Goal: Information Seeking & Learning: Learn about a topic

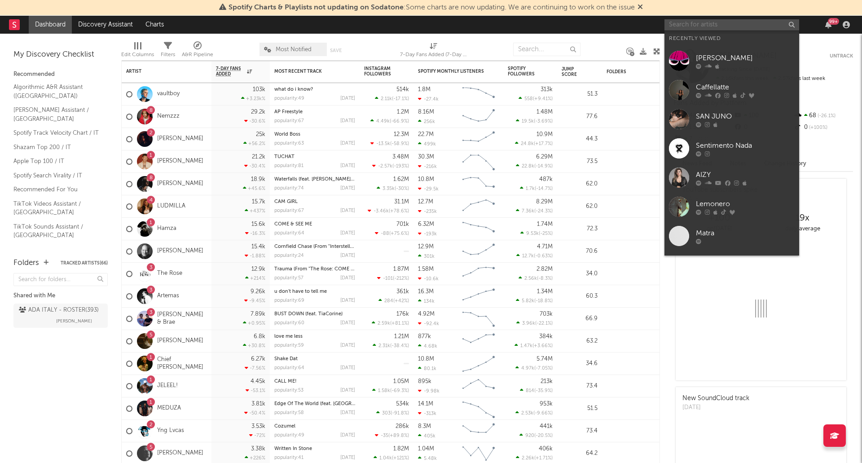
click at [681, 27] on input "text" at bounding box center [732, 24] width 135 height 11
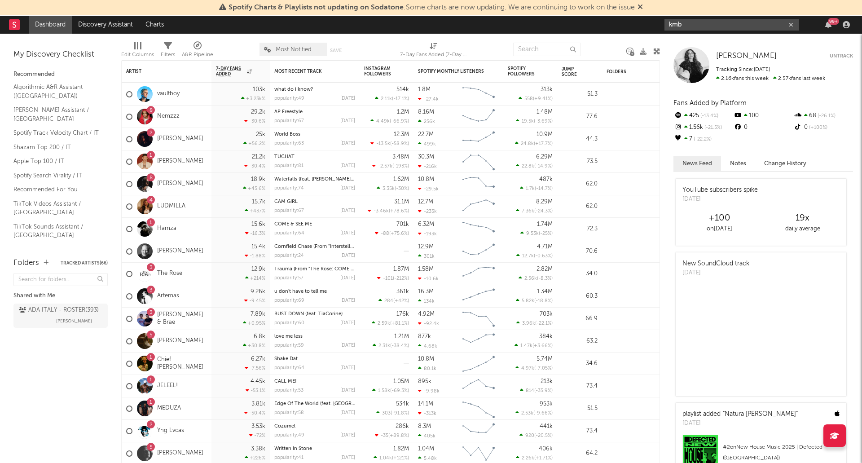
click at [700, 26] on input "kmb" at bounding box center [732, 24] width 135 height 11
type input "kmb"
click at [640, 7] on icon at bounding box center [640, 6] width 5 height 7
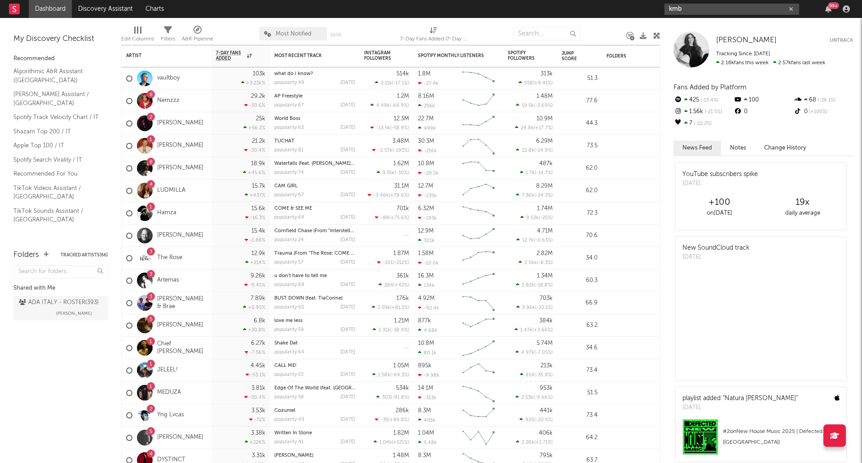
click at [701, 7] on input "kmb" at bounding box center [732, 9] width 135 height 11
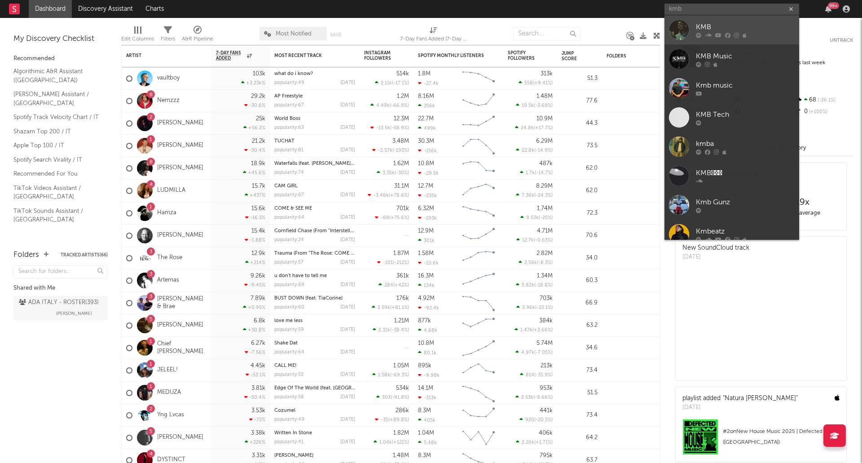
click at [707, 28] on div "KMB" at bounding box center [745, 27] width 99 height 11
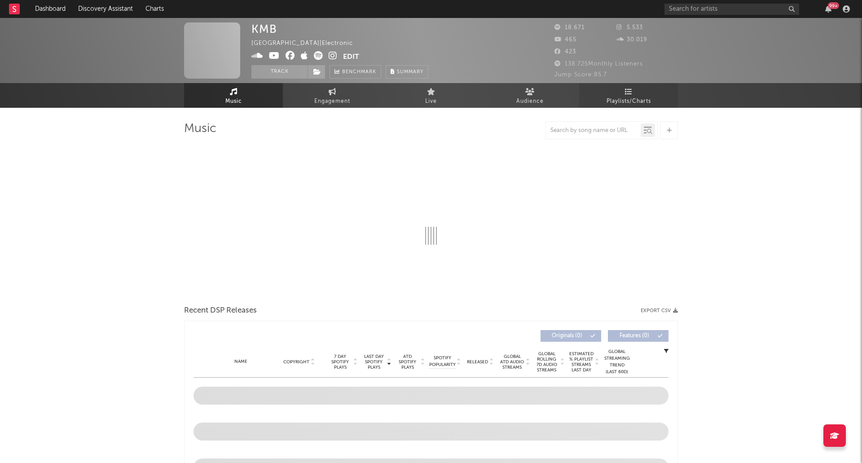
click at [647, 98] on span "Playlists/Charts" at bounding box center [629, 101] width 44 height 11
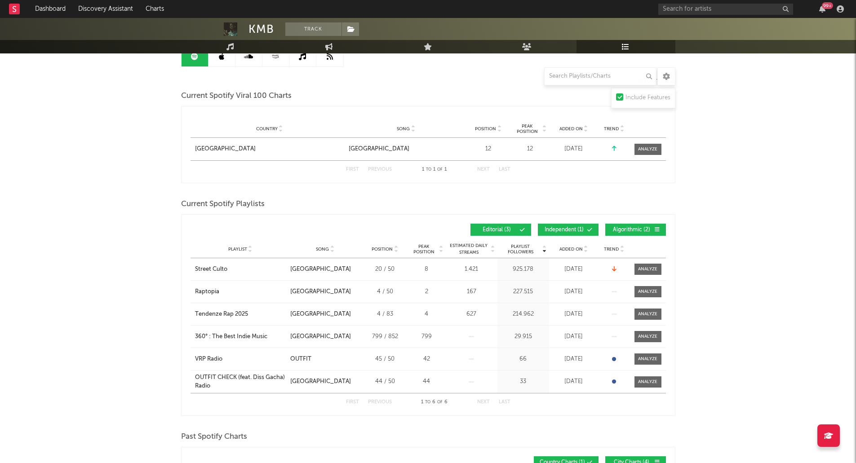
scroll to position [100, 0]
drag, startPoint x: 575, startPoint y: 232, endPoint x: 586, endPoint y: 231, distance: 11.3
click at [575, 232] on span "Independent ( 1 )" at bounding box center [563, 229] width 41 height 5
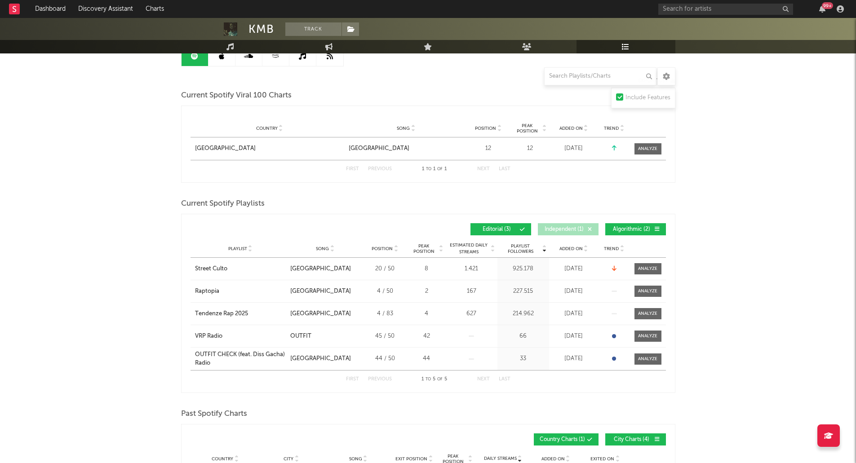
click at [614, 229] on span "Algorithmic ( 2 )" at bounding box center [631, 229] width 41 height 5
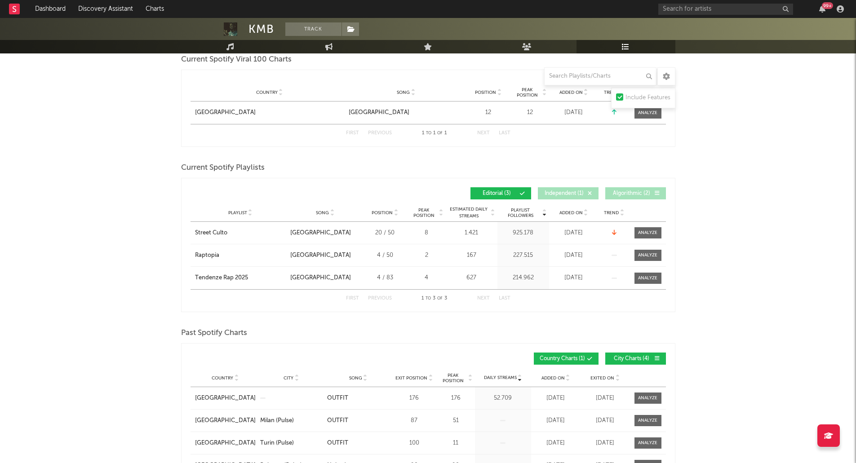
scroll to position [137, 0]
